Goal: Task Accomplishment & Management: Manage account settings

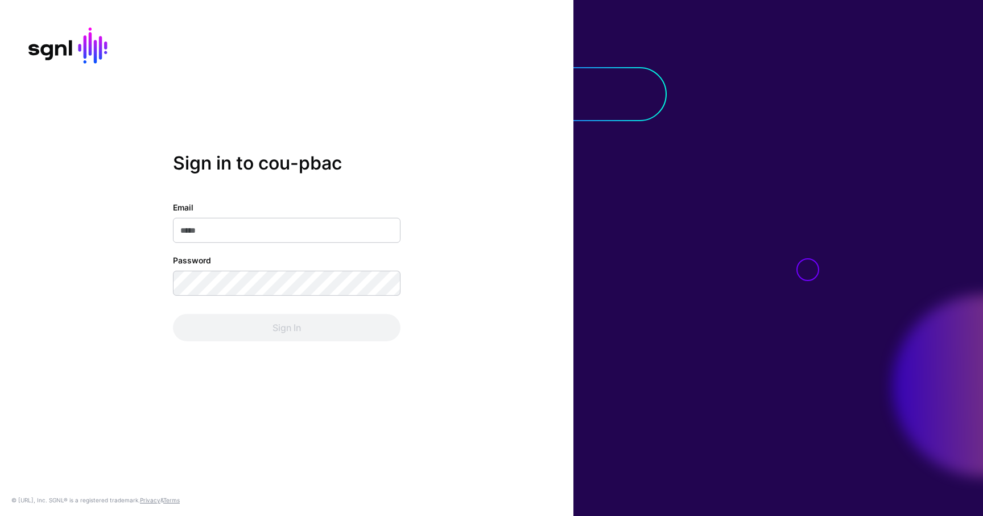
type input "**********"
click at [257, 332] on div "Sign In" at bounding box center [286, 327] width 227 height 27
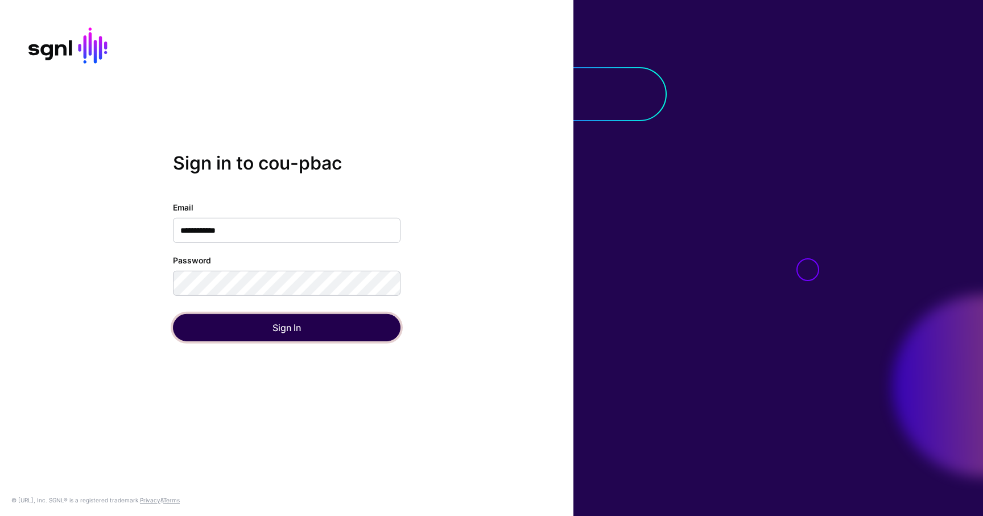
click at [257, 332] on button "Sign In" at bounding box center [286, 327] width 227 height 27
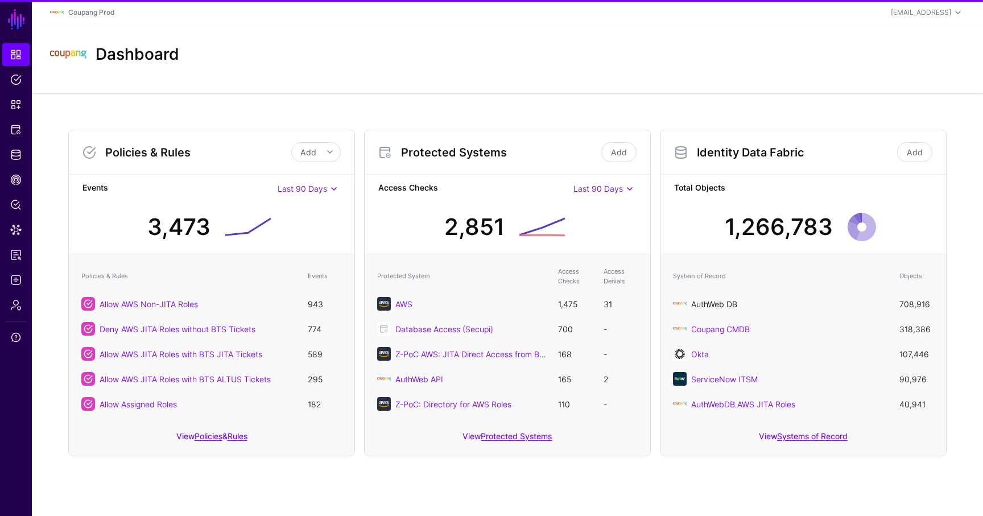
click at [734, 303] on link "AuthWeb DB" at bounding box center [714, 304] width 46 height 10
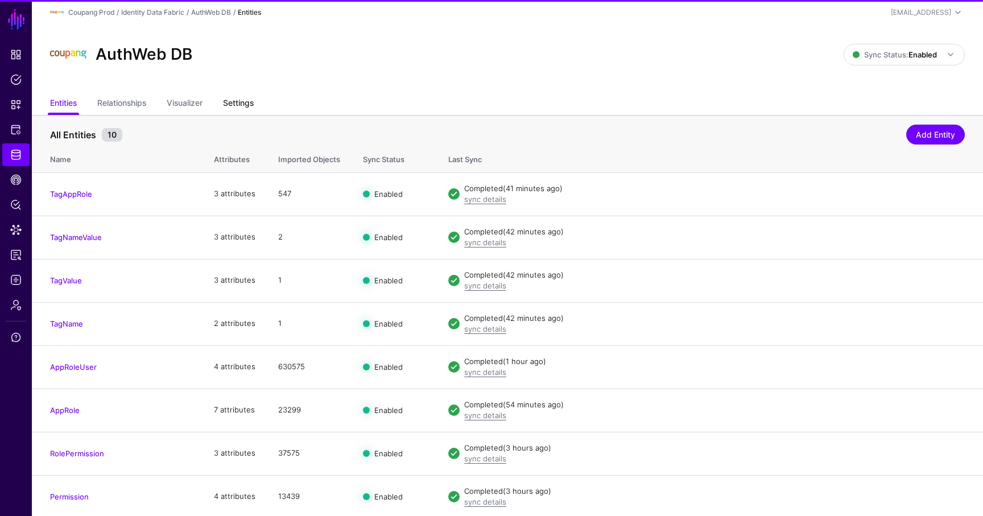
click at [246, 103] on link "Settings" at bounding box center [238, 104] width 31 height 22
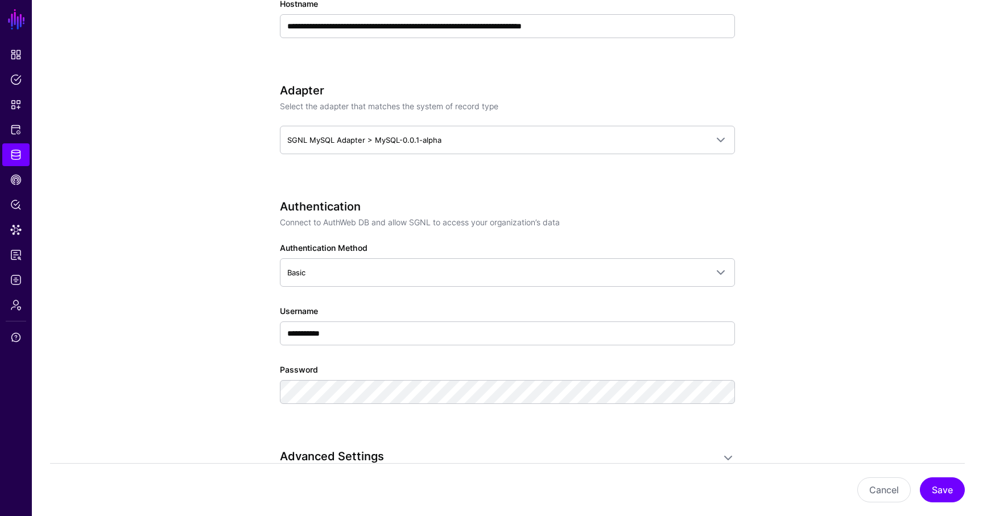
scroll to position [604, 0]
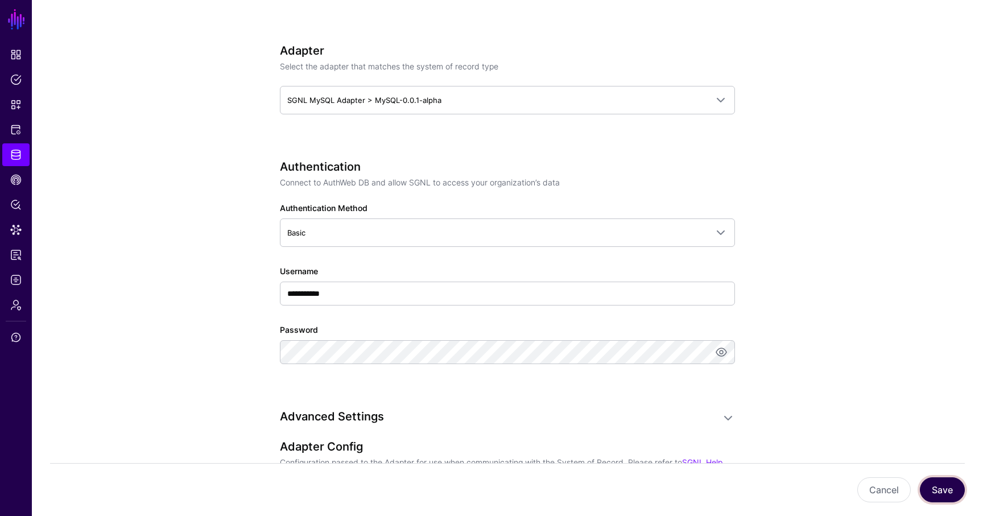
click at [943, 493] on button "Save" at bounding box center [942, 489] width 45 height 25
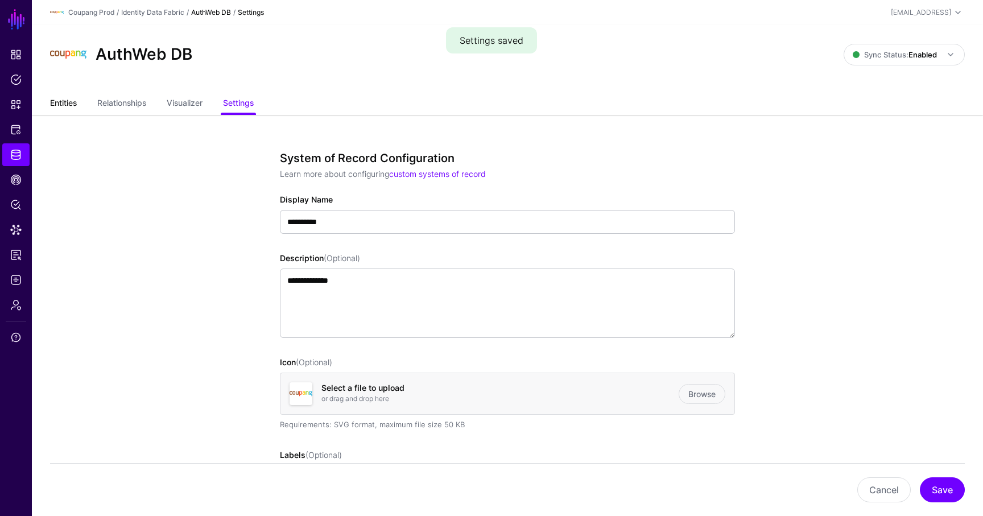
click at [72, 108] on link "Entities" at bounding box center [63, 104] width 27 height 22
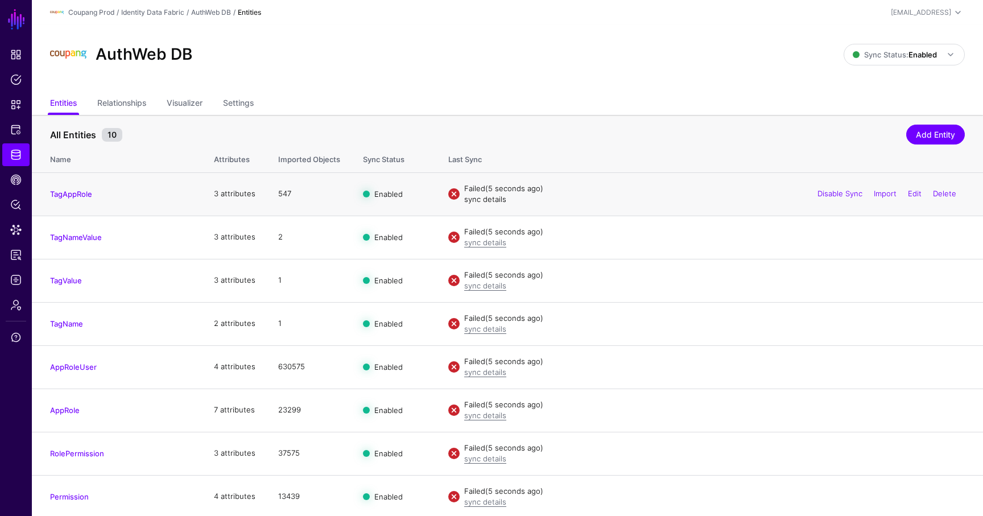
click at [491, 199] on link "sync details" at bounding box center [485, 199] width 42 height 9
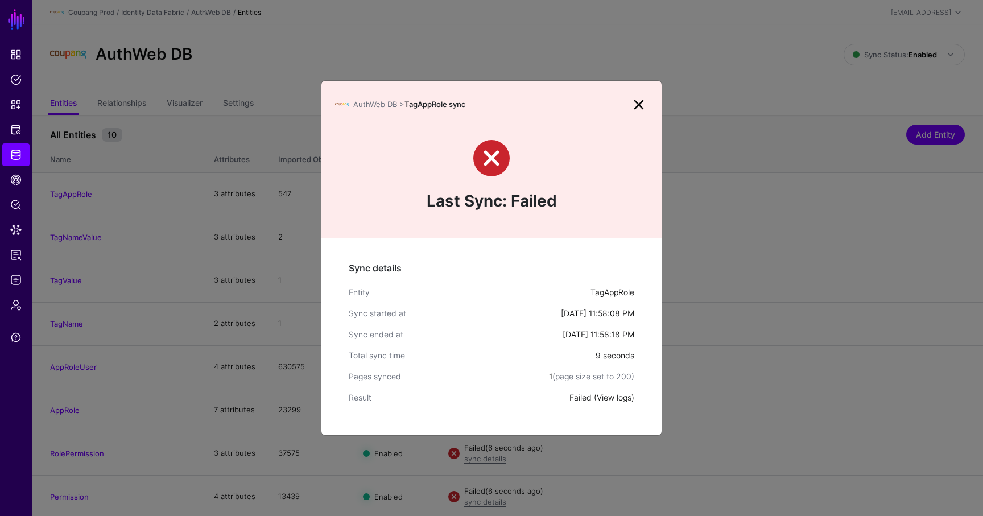
click at [615, 394] on link "View logs" at bounding box center [614, 397] width 35 height 10
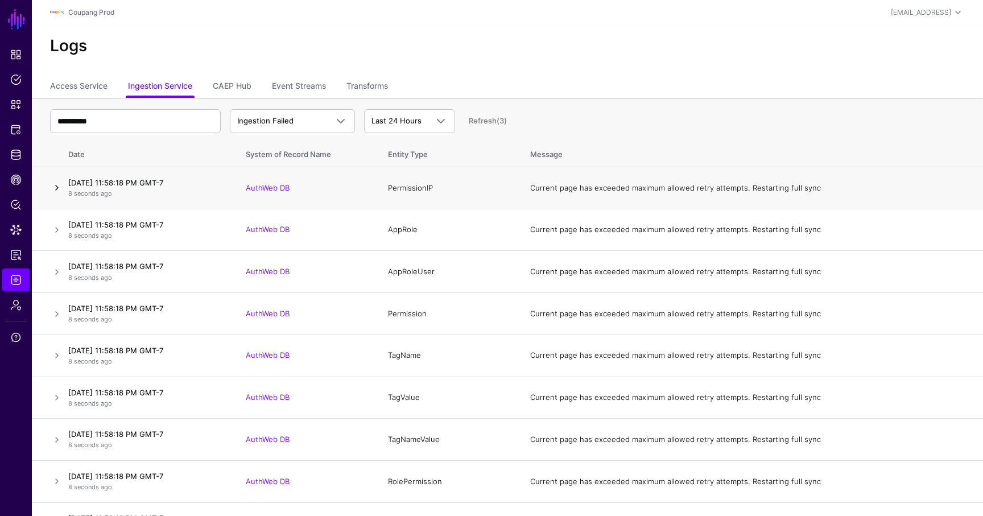
click at [58, 185] on link at bounding box center [57, 188] width 14 height 14
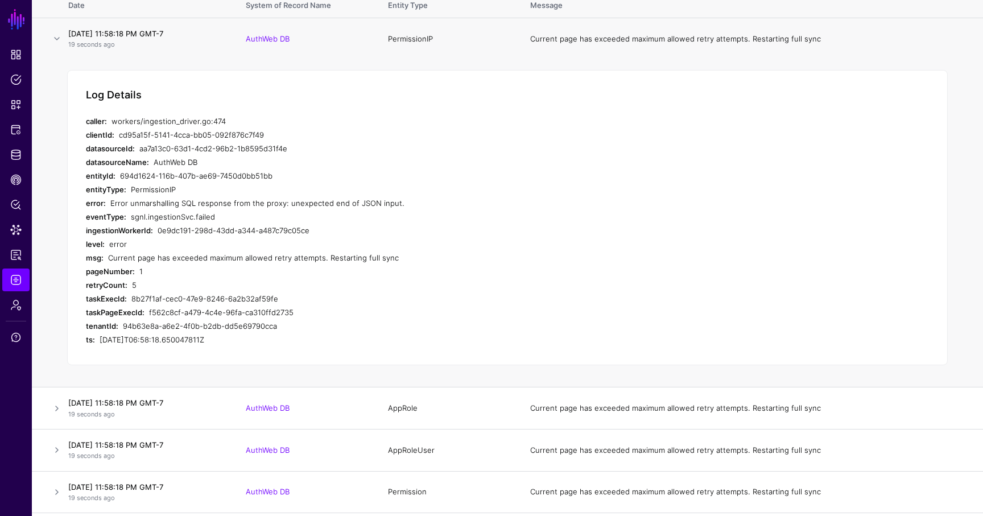
scroll to position [185, 0]
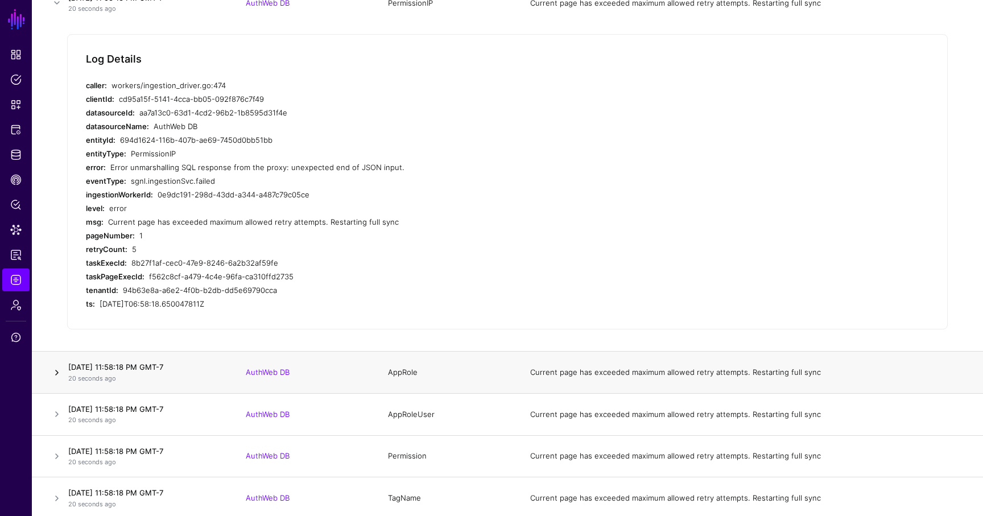
click at [54, 369] on link at bounding box center [57, 373] width 14 height 14
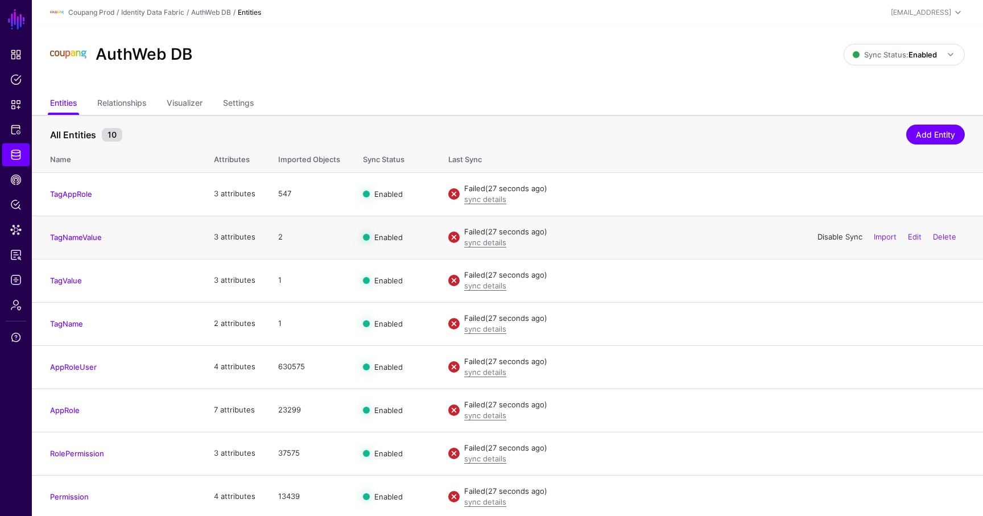
click at [847, 239] on link "Disable Sync" at bounding box center [839, 236] width 45 height 9
click at [839, 238] on link "Enable Sync" at bounding box center [840, 236] width 43 height 9
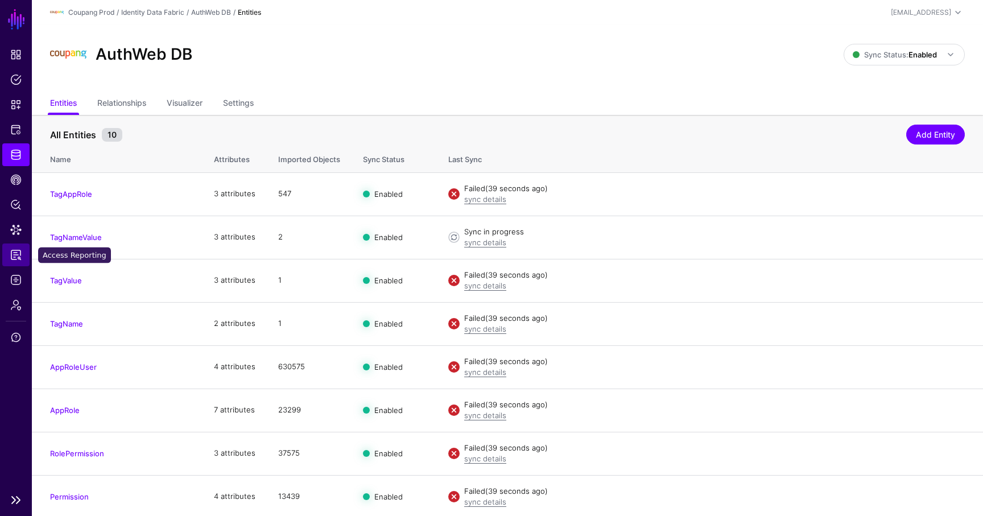
click at [18, 251] on span "Access Reporting" at bounding box center [15, 254] width 11 height 11
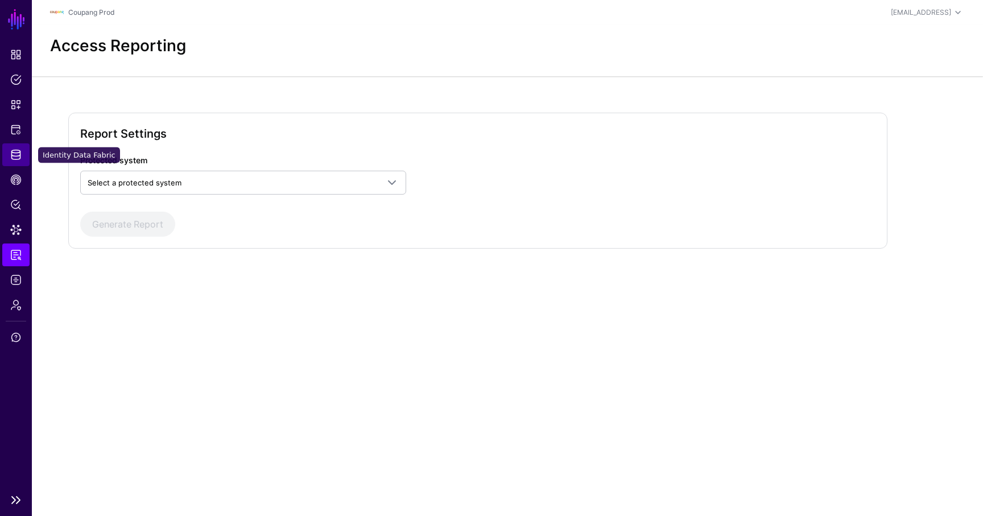
click at [13, 160] on link "Identity Data Fabric" at bounding box center [15, 154] width 27 height 23
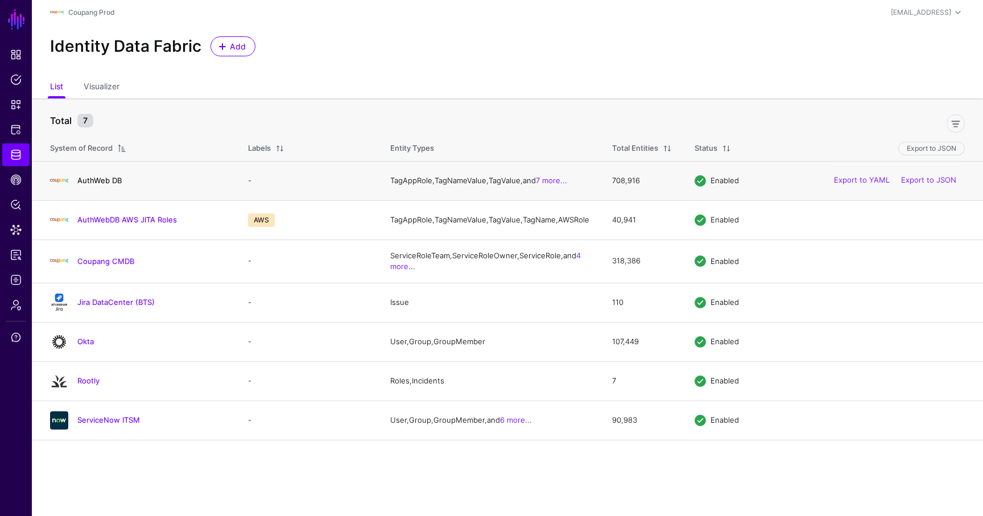
click at [100, 184] on link "AuthWeb DB" at bounding box center [99, 180] width 44 height 9
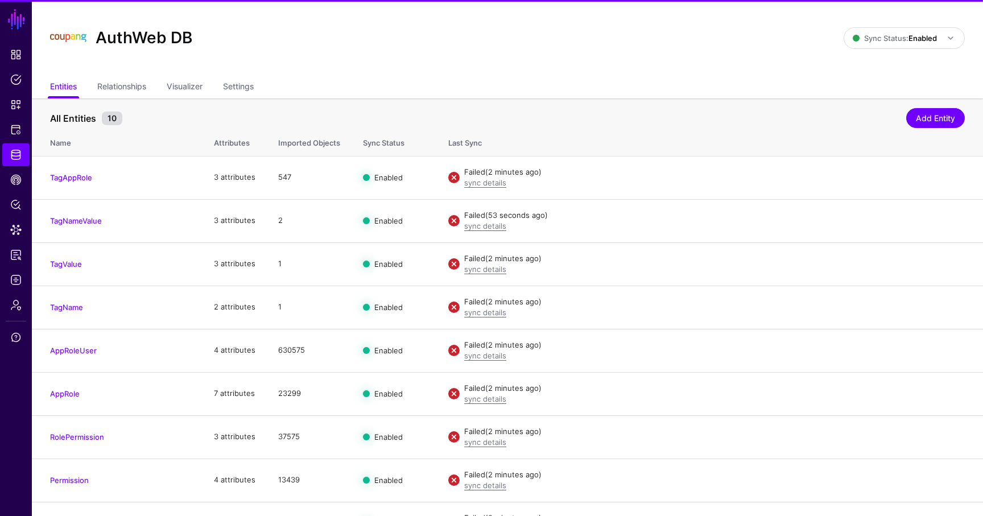
scroll to position [26, 0]
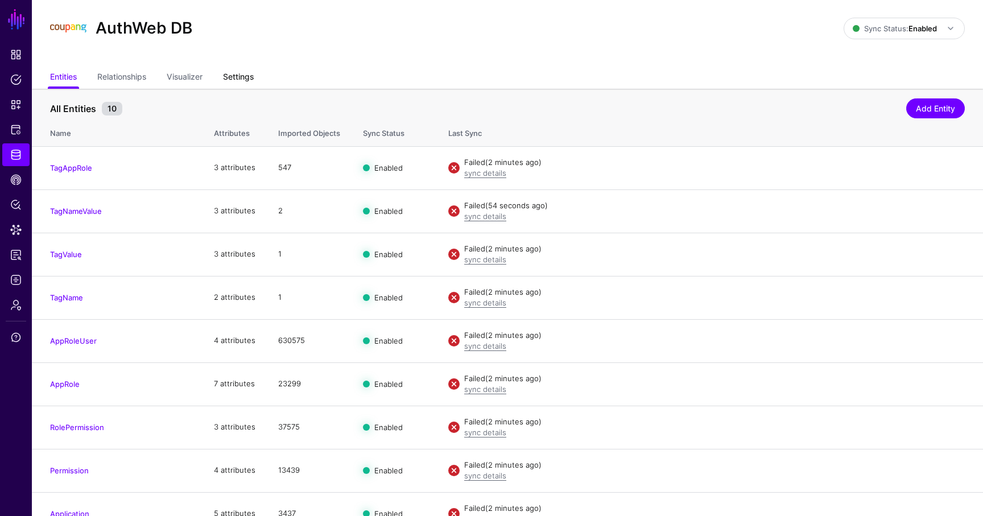
click at [238, 75] on link "Settings" at bounding box center [238, 78] width 31 height 22
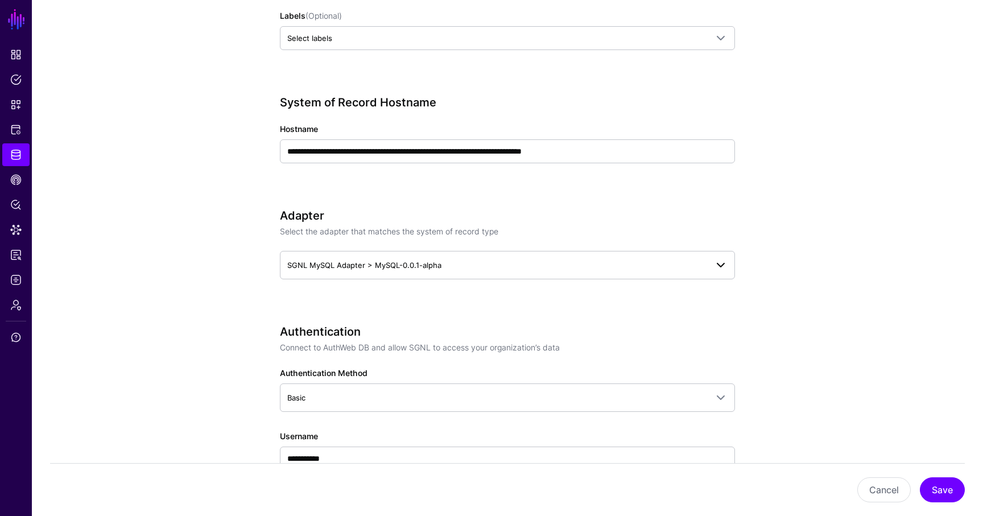
scroll to position [477, 0]
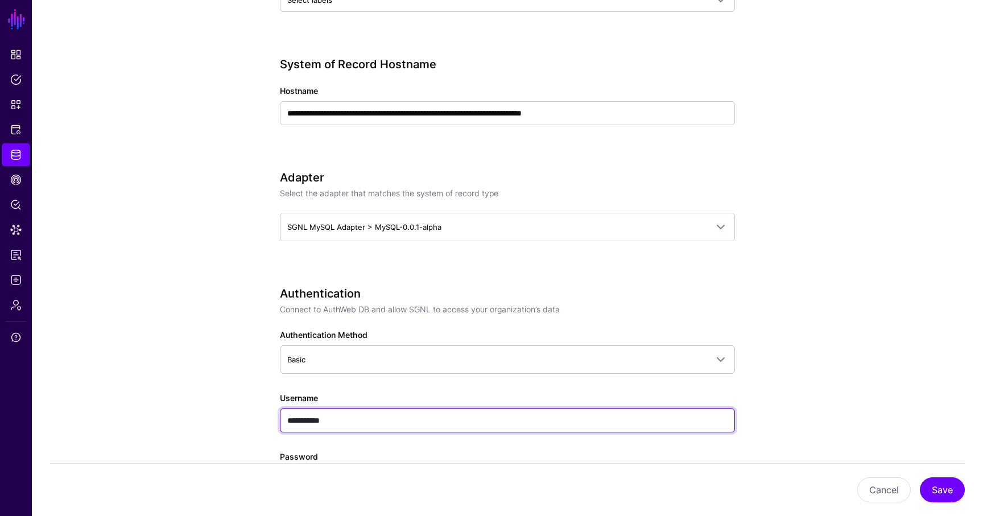
click at [366, 410] on input "**********" at bounding box center [507, 420] width 455 height 24
paste input "text"
type input "********"
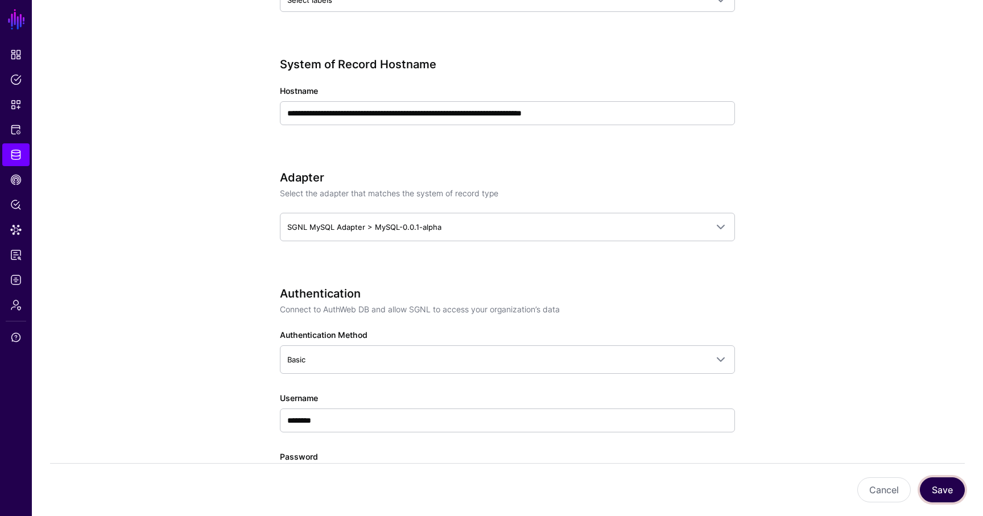
click at [936, 481] on button "Save" at bounding box center [942, 489] width 45 height 25
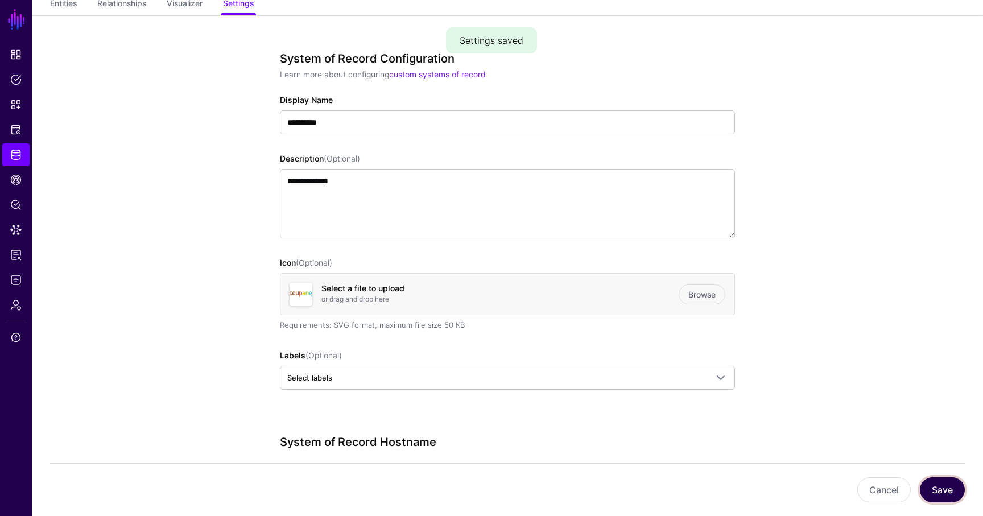
scroll to position [0, 0]
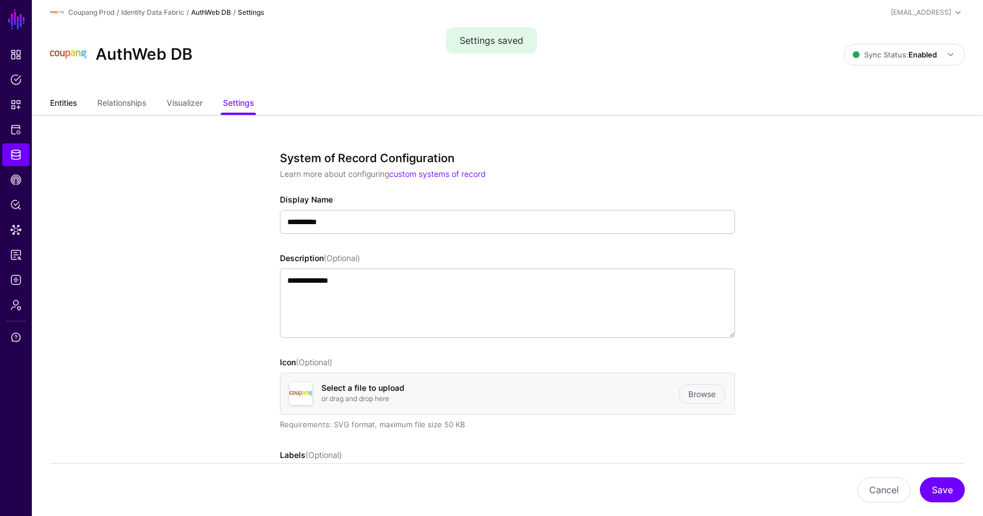
click at [66, 106] on link "Entities" at bounding box center [63, 104] width 27 height 22
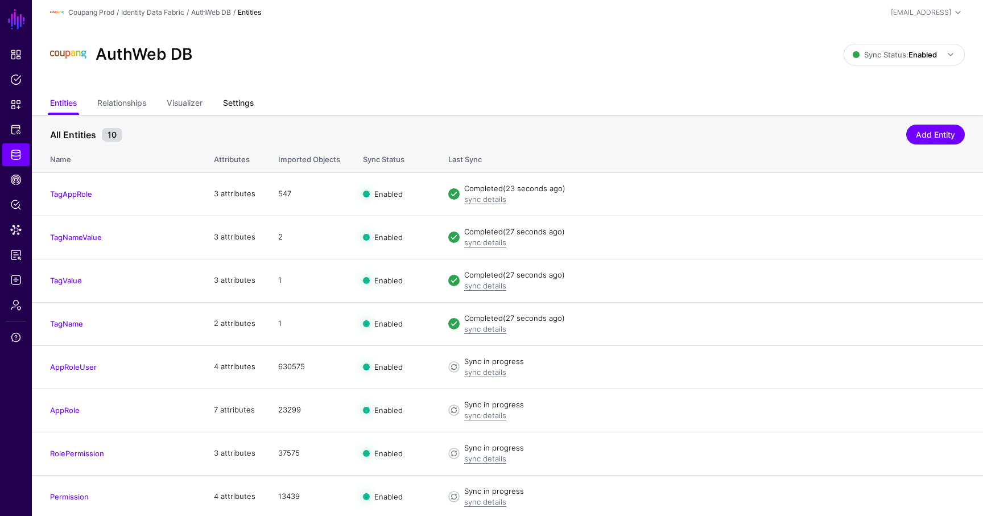
click at [247, 112] on link "Settings" at bounding box center [238, 104] width 31 height 22
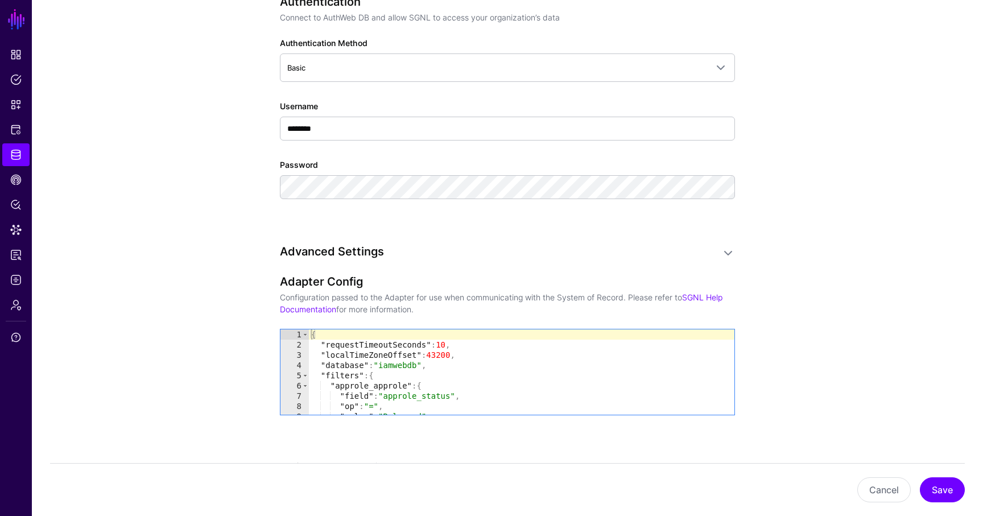
scroll to position [787, 0]
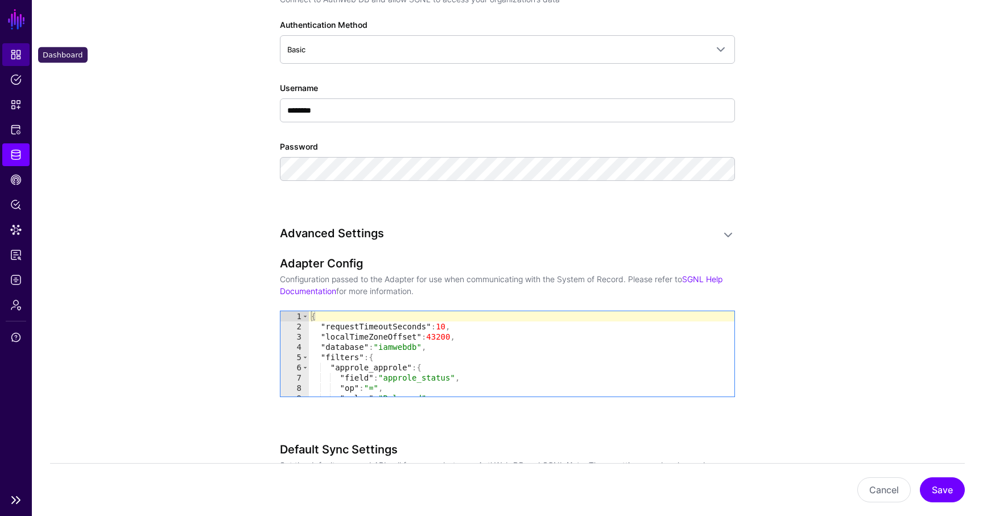
click at [22, 54] on link "Dashboard" at bounding box center [15, 54] width 27 height 23
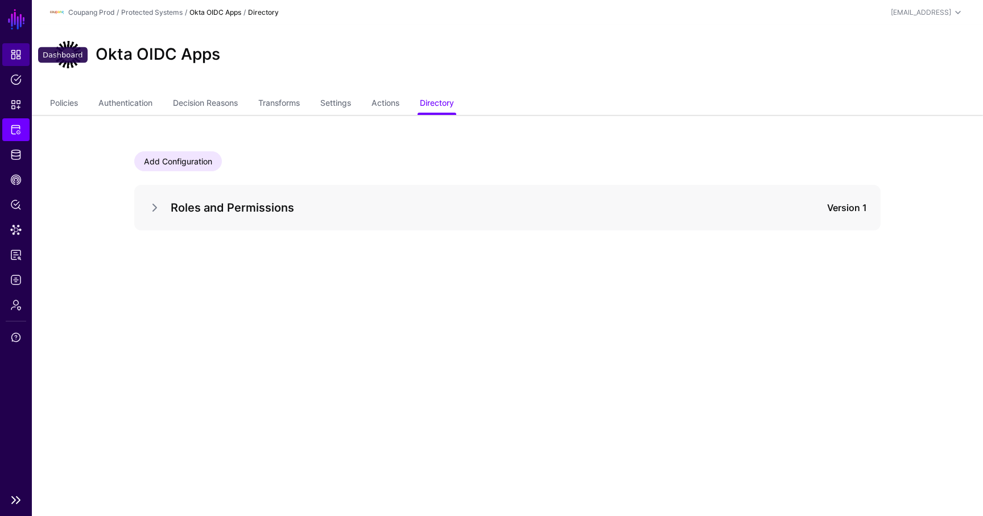
click at [20, 65] on link "Dashboard" at bounding box center [15, 54] width 27 height 23
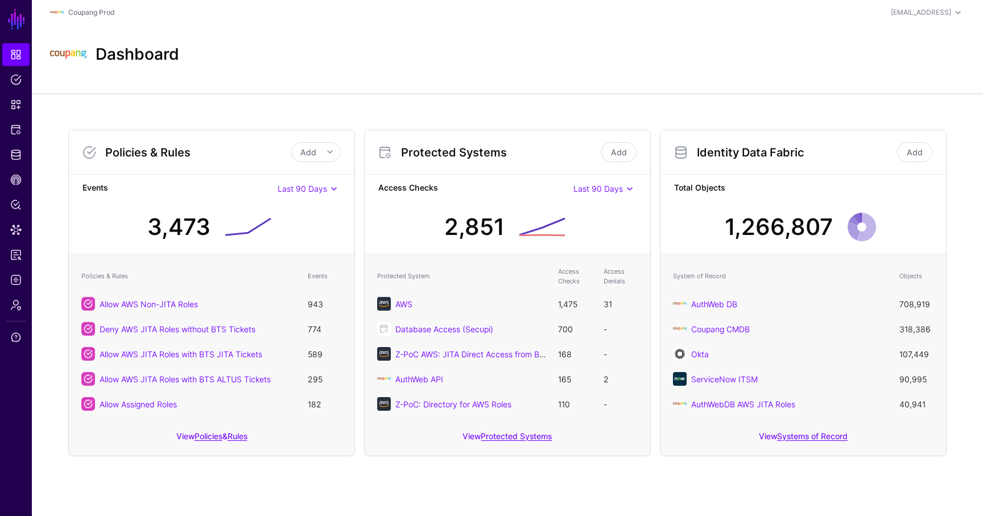
click at [722, 309] on div "AuthWeb DB" at bounding box center [789, 304] width 197 height 12
click at [722, 308] on link "AuthWeb DB" at bounding box center [714, 304] width 46 height 10
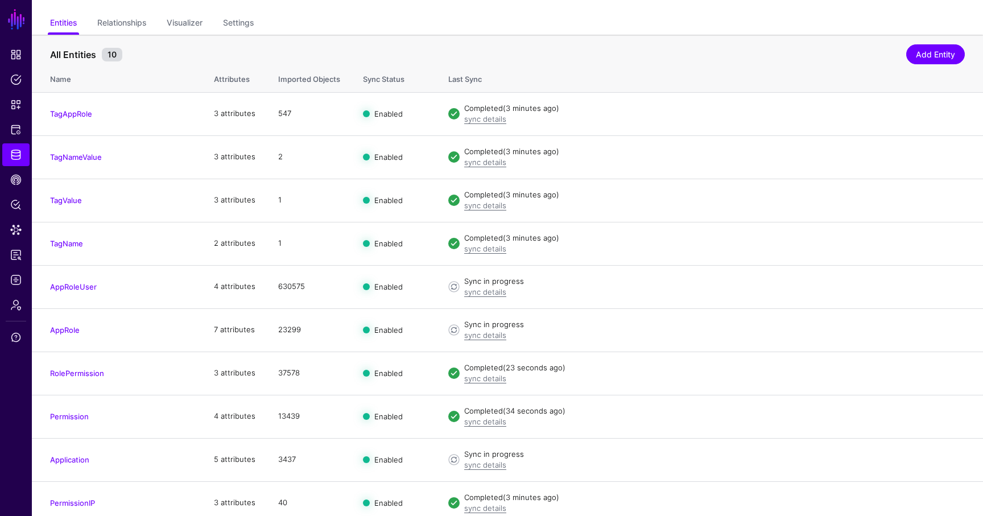
scroll to position [89, 0]
